Goal: Task Accomplishment & Management: Complete application form

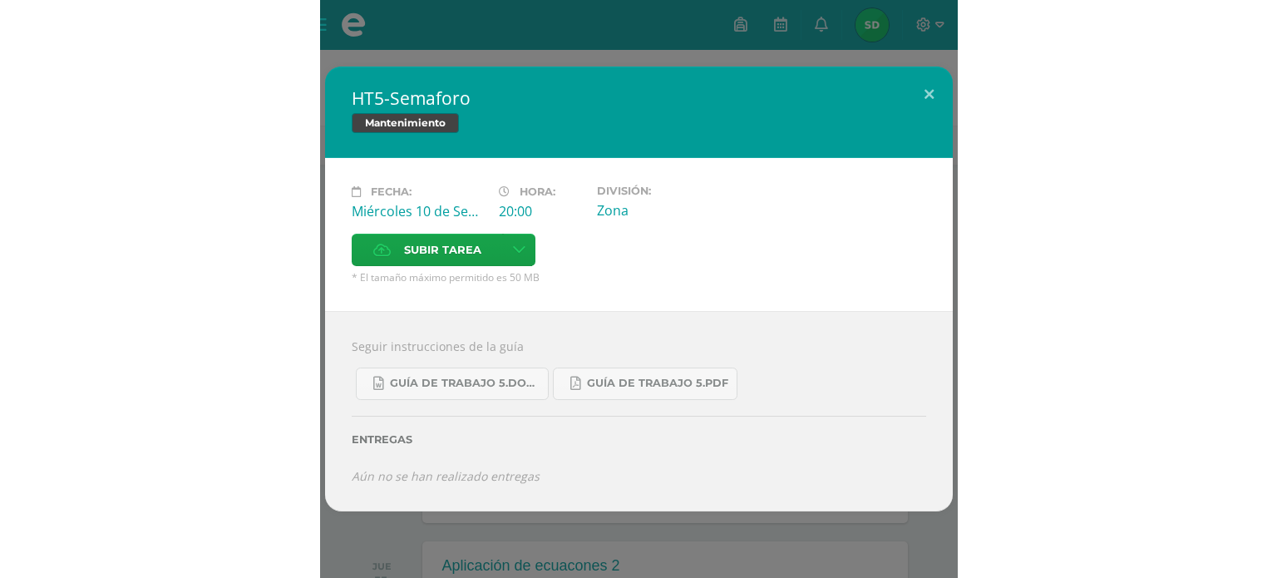
scroll to position [70, 0]
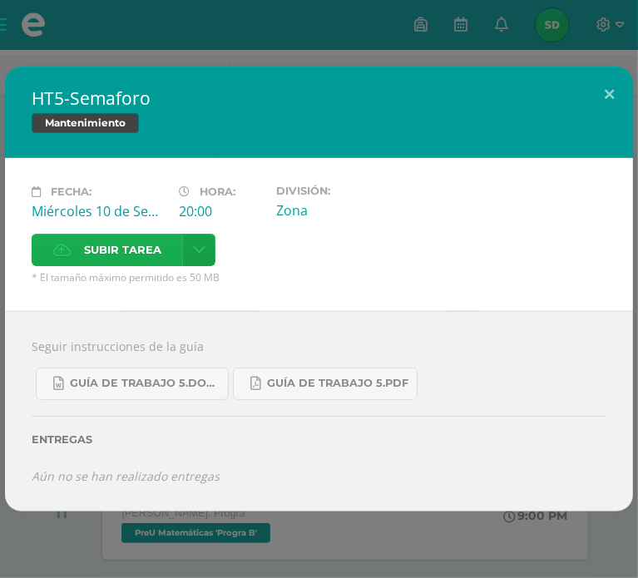
click at [183, 234] on label "Subir tarea" at bounding box center [107, 250] width 151 height 32
click at [0, 0] on input "Subir tarea" at bounding box center [0, 0] width 0 height 0
click at [183, 234] on label "Subir tarea" at bounding box center [107, 250] width 151 height 32
click at [0, 0] on input "Subir tarea" at bounding box center [0, 0] width 0 height 0
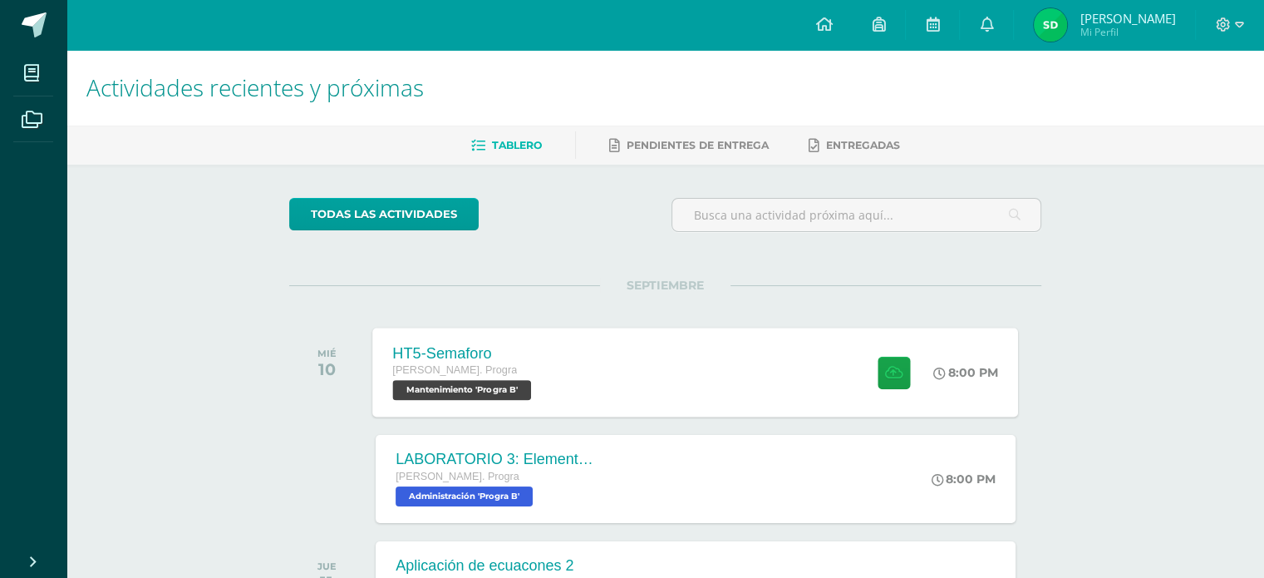
click at [643, 405] on div "HT5-Semaforo Quinto Bach. Progra Mantenimiento 'Progra B' 8:00 PM HT5-Semaforo …" at bounding box center [696, 372] width 646 height 89
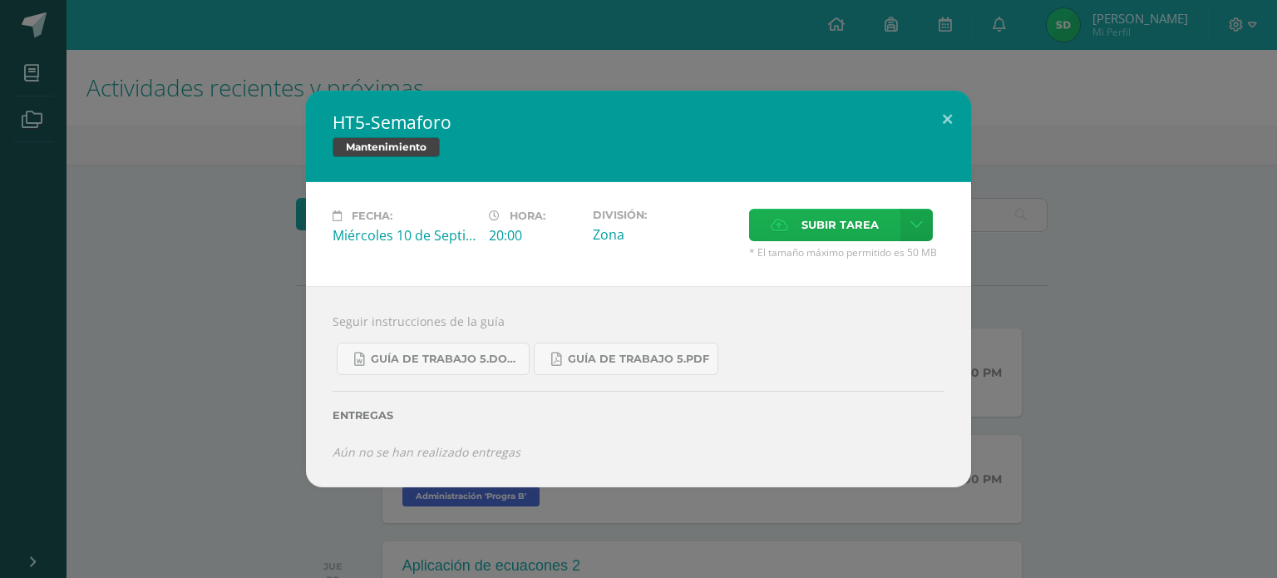
click at [786, 230] on icon at bounding box center [779, 224] width 17 height 11
click at [0, 0] on input "Subir tarea" at bounding box center [0, 0] width 0 height 0
